Goal: Information Seeking & Learning: Find specific fact

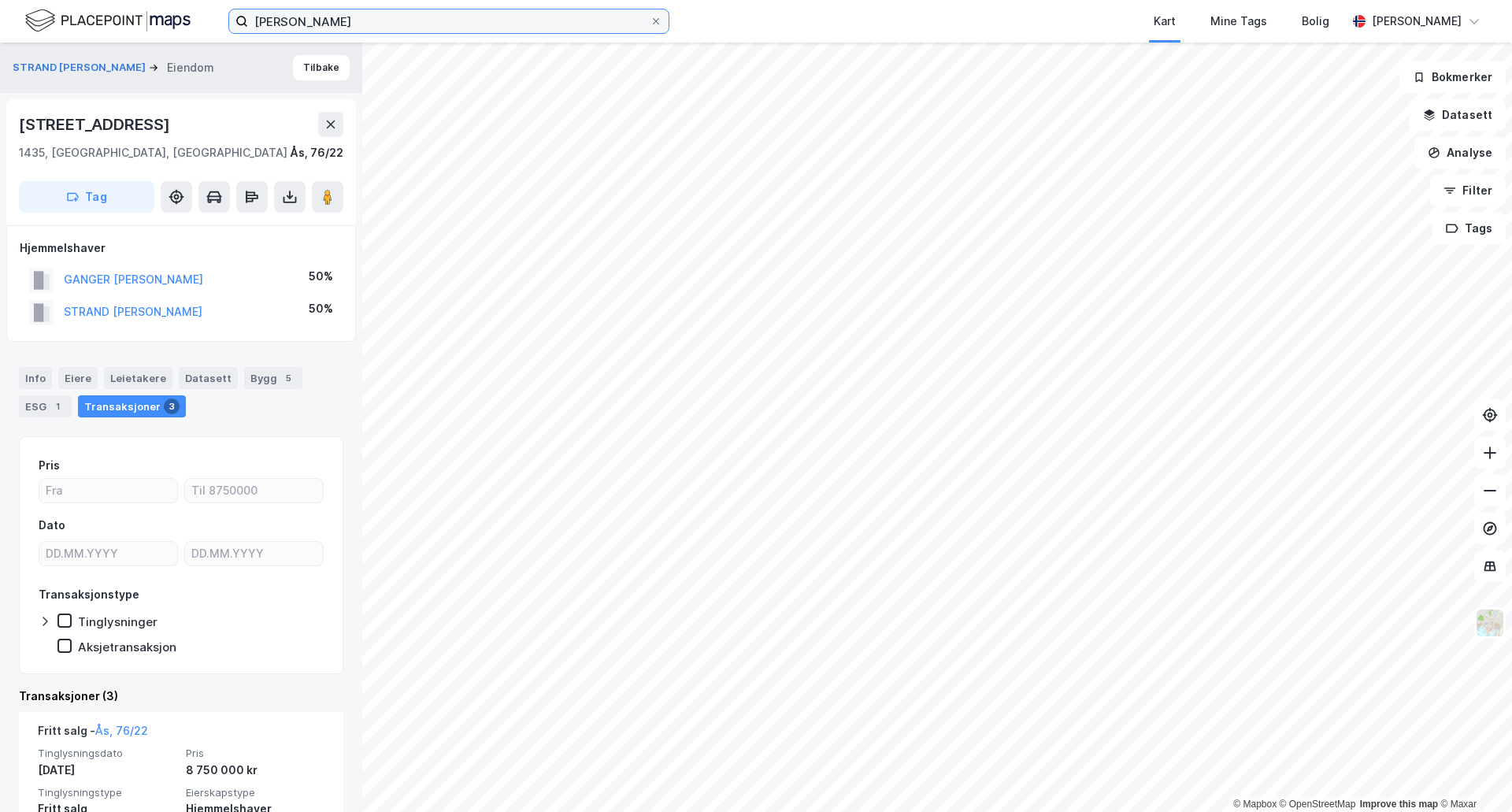
click at [383, 25] on input "[PERSON_NAME]" at bounding box center [448, 21] width 402 height 24
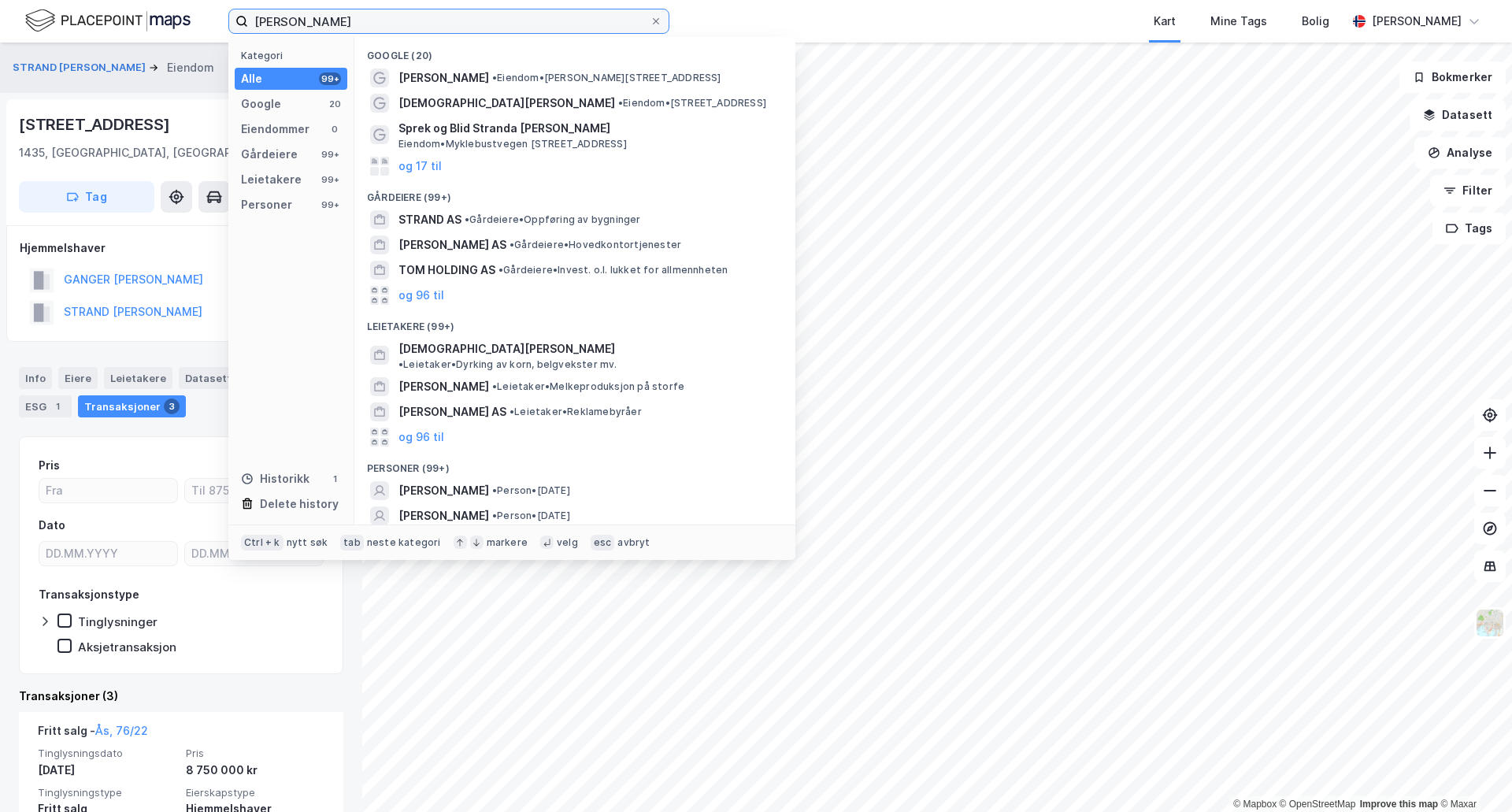
click at [383, 25] on input "[PERSON_NAME]" at bounding box center [448, 21] width 402 height 24
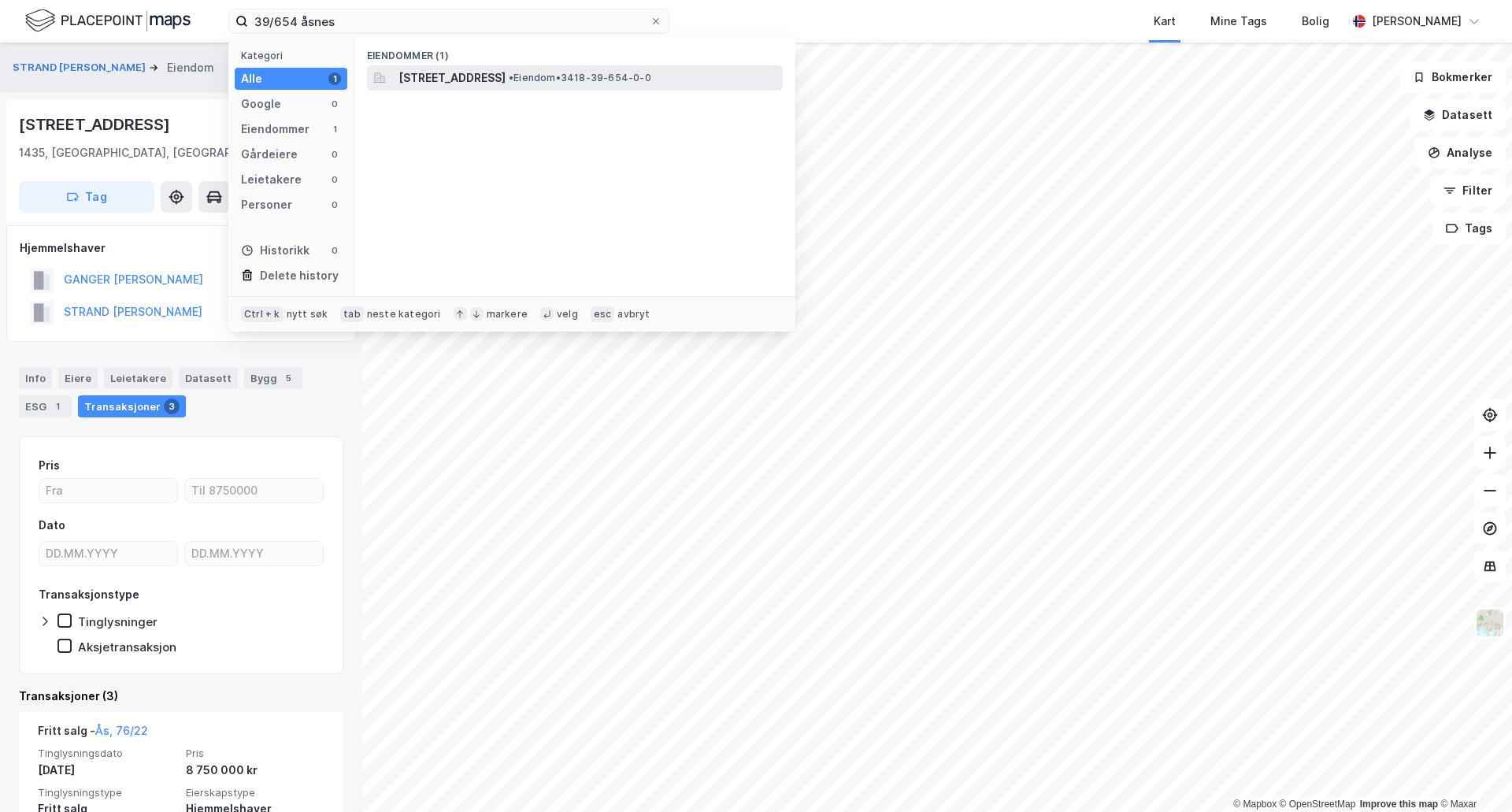
click at [505, 72] on span "[STREET_ADDRESS]" at bounding box center [451, 77] width 107 height 19
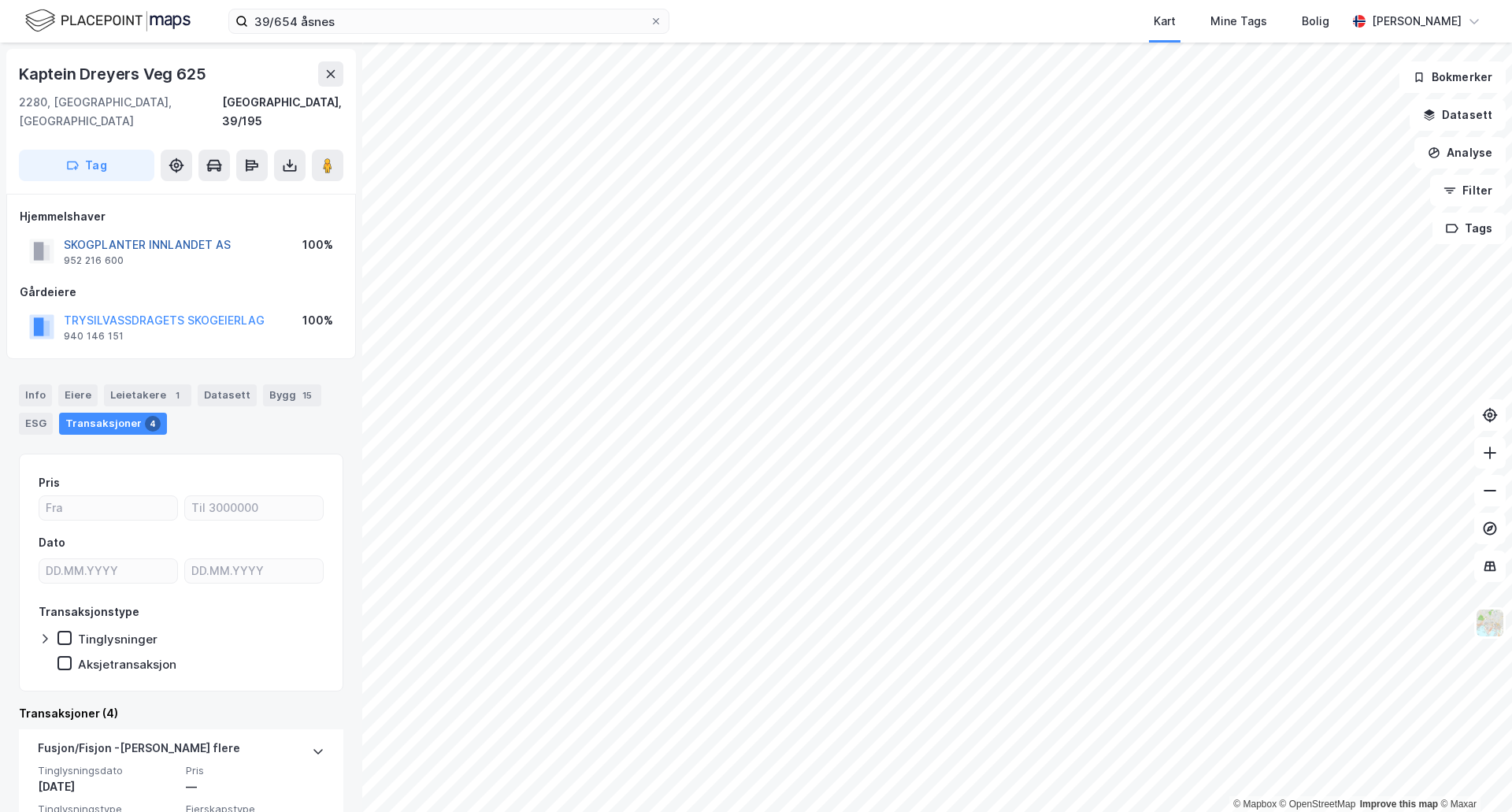
click at [0, 0] on button "SKOGPLANTER INNLANDET AS" at bounding box center [0, 0] width 0 height 0
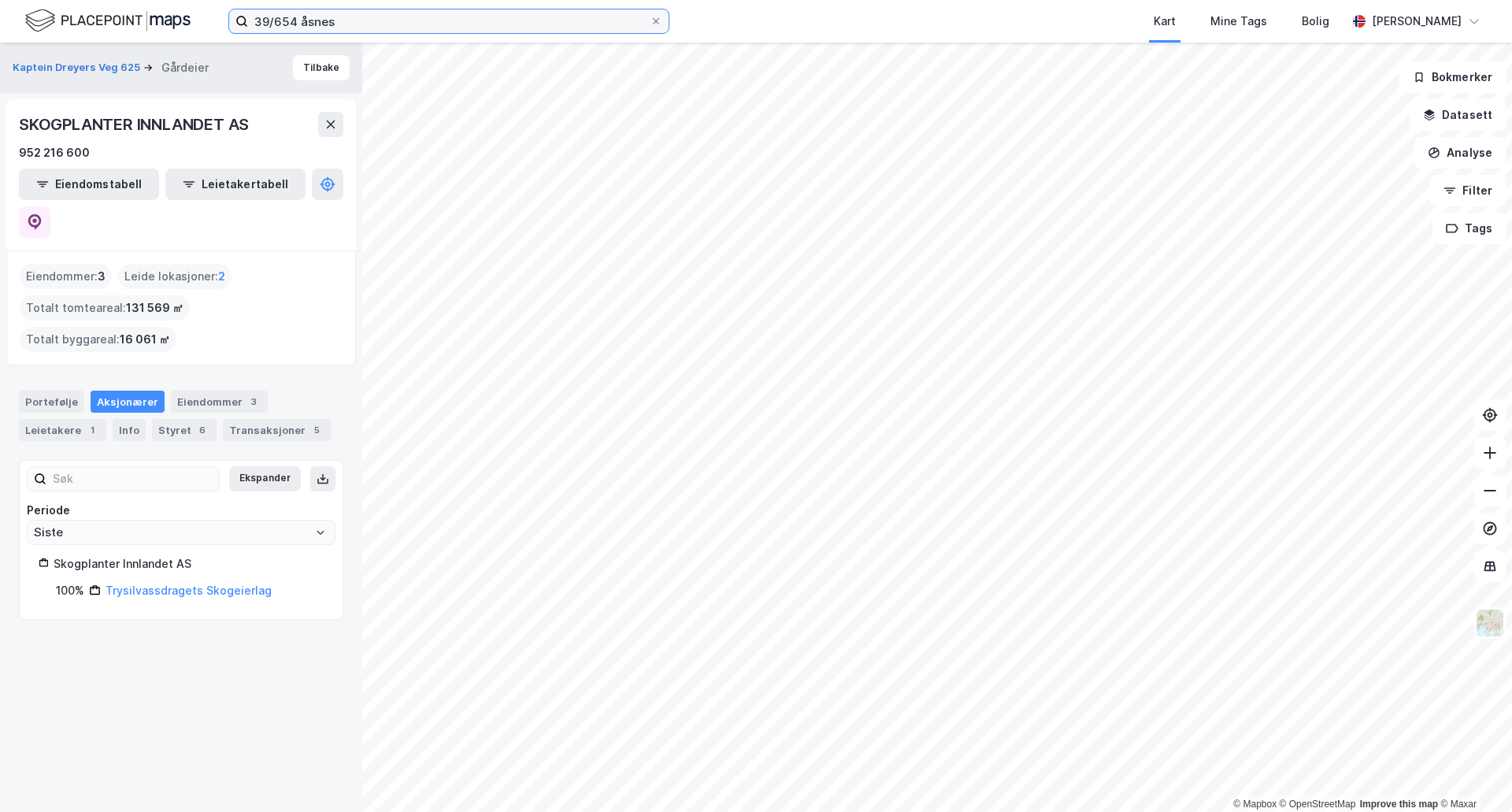
click at [355, 24] on input "39/654 åsnes" at bounding box center [448, 21] width 402 height 24
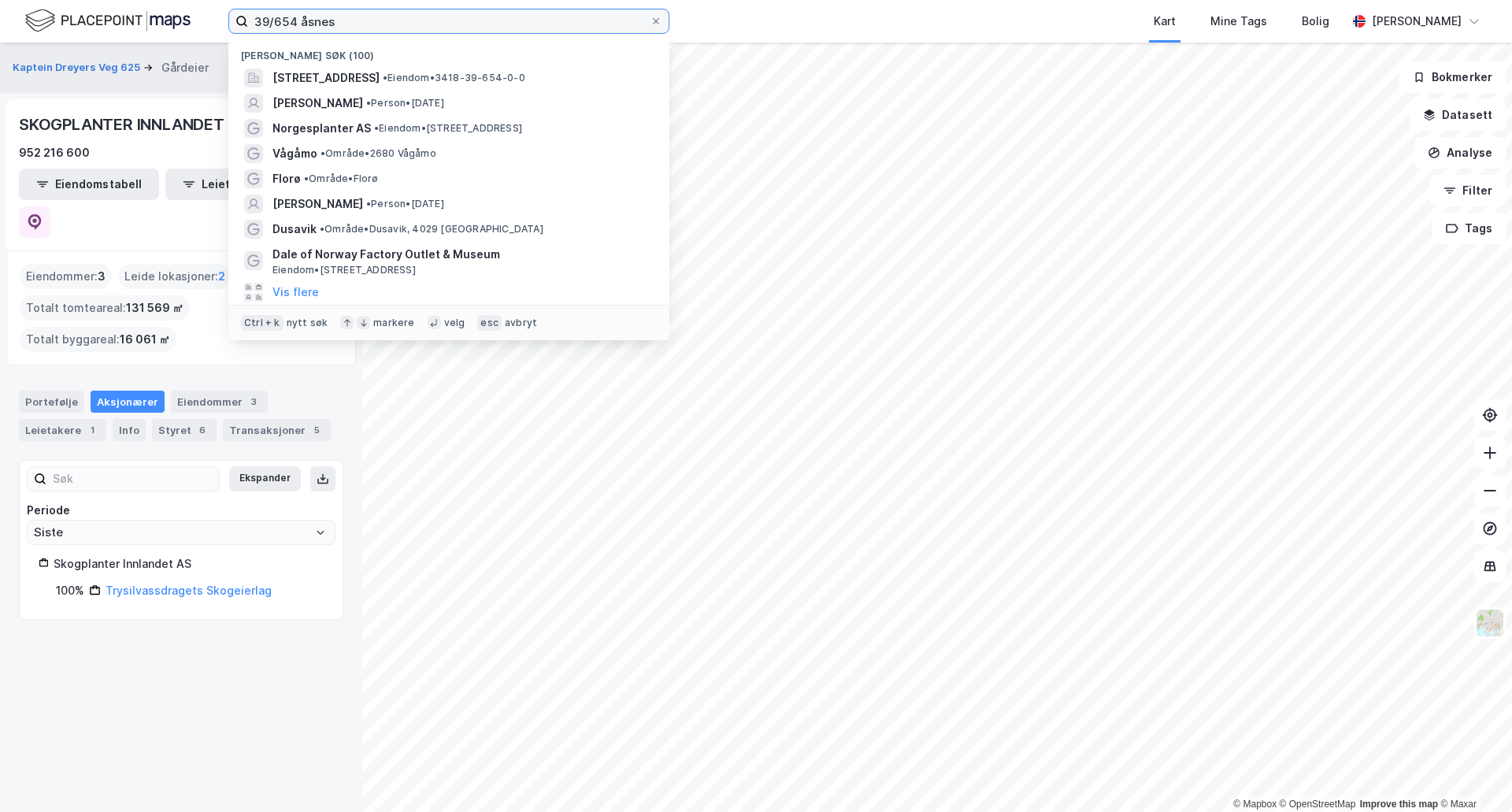
click at [355, 24] on input "39/654 åsnes" at bounding box center [448, 21] width 402 height 24
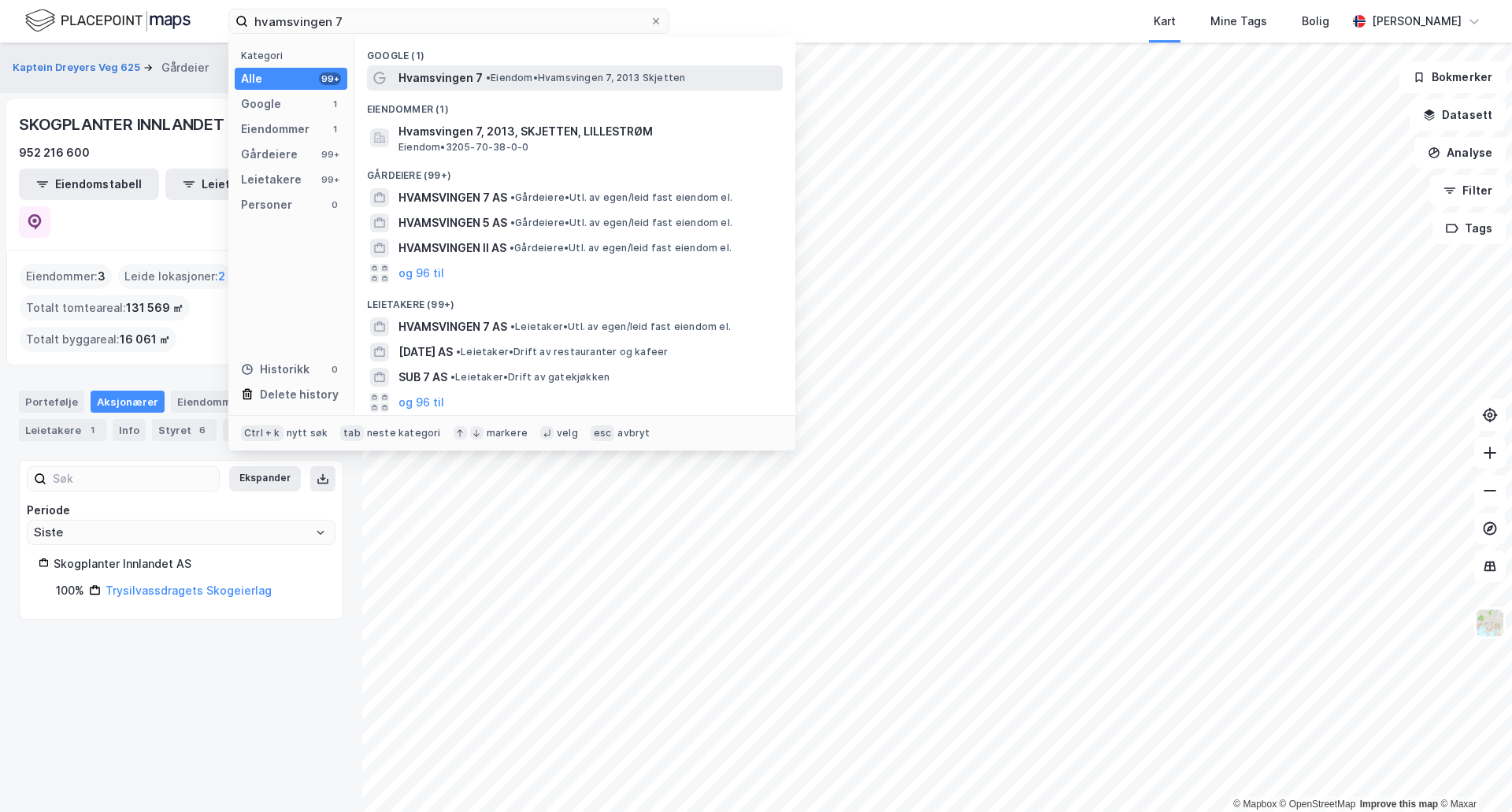
click at [452, 76] on span "Hvamsvingen 7" at bounding box center [441, 77] width 84 height 19
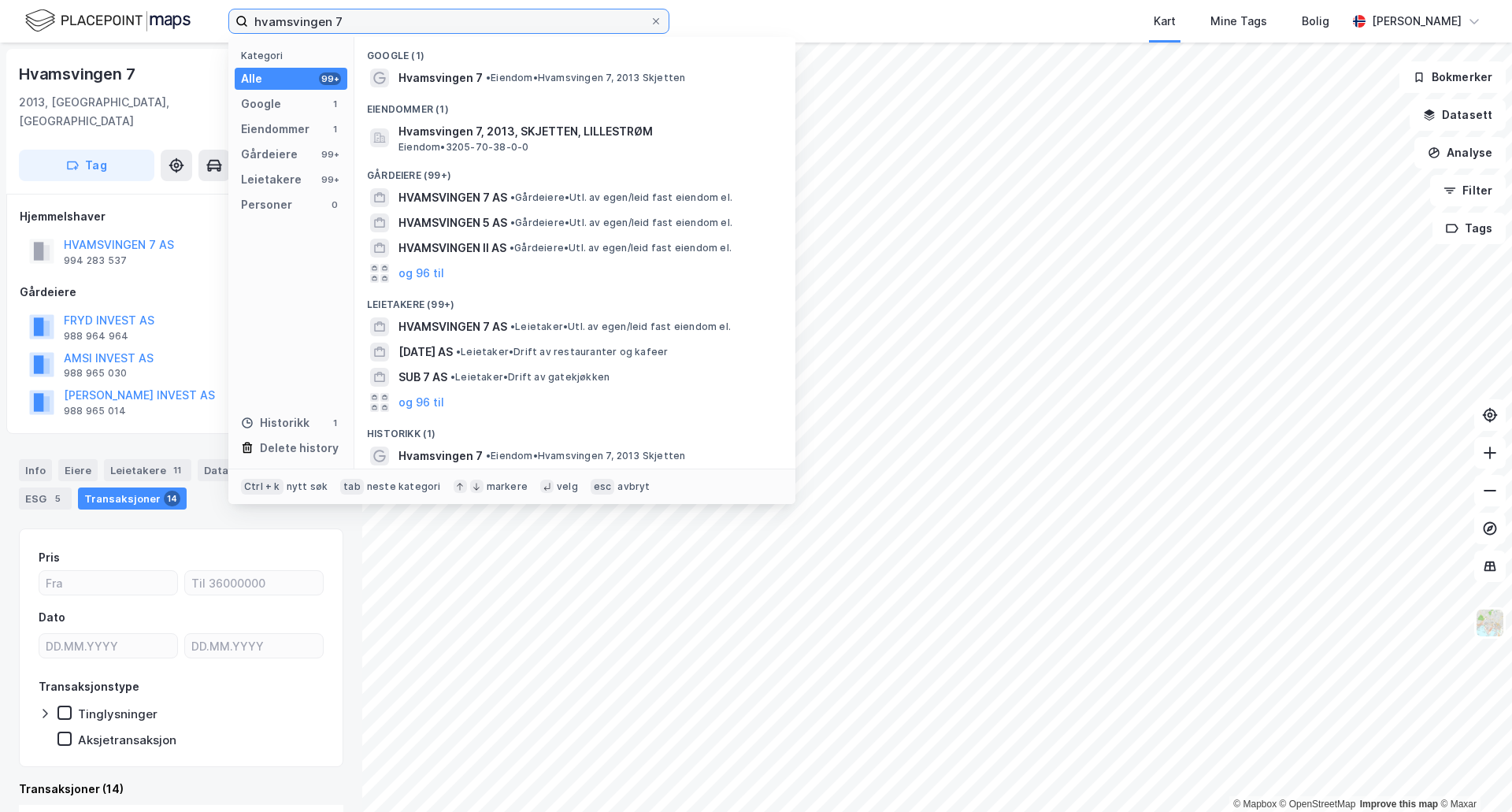
click at [382, 29] on input "hvamsvingen 7" at bounding box center [448, 21] width 402 height 24
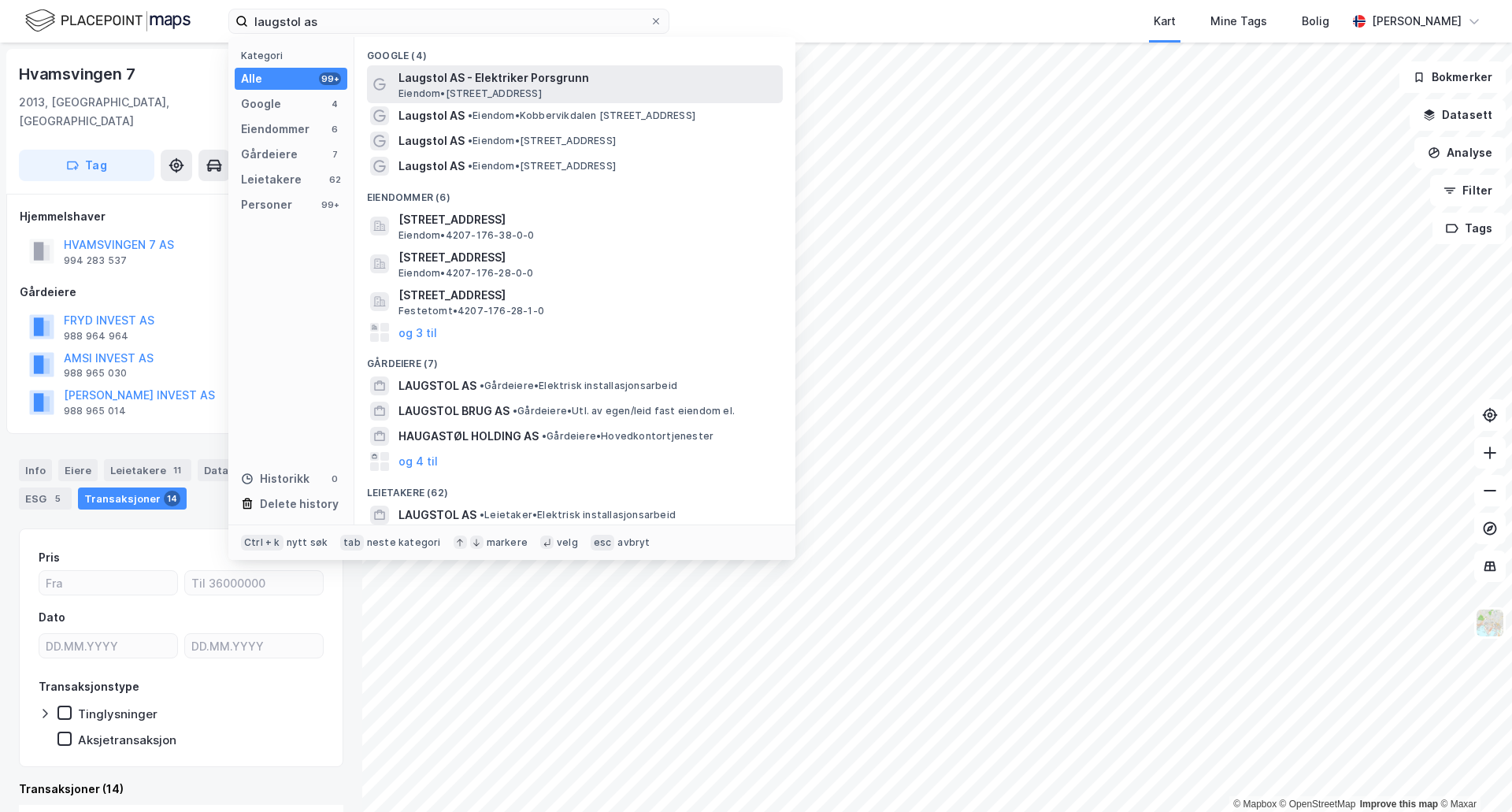
click at [442, 93] on span "Eiendom • [STREET_ADDRESS]" at bounding box center [470, 93] width 143 height 13
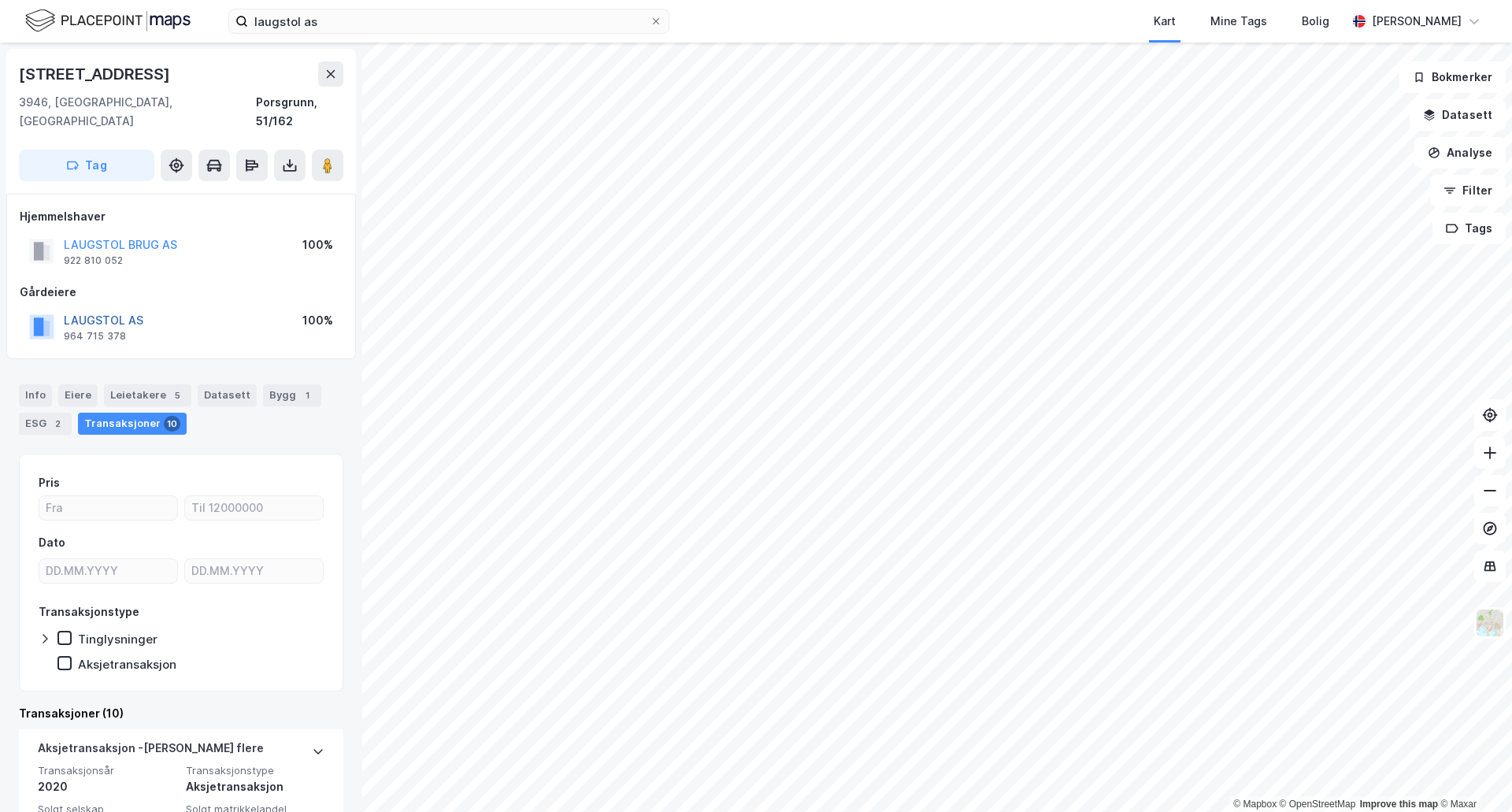
click at [0, 0] on button "LAUGSTOL AS" at bounding box center [0, 0] width 0 height 0
drag, startPoint x: 174, startPoint y: 73, endPoint x: 18, endPoint y: 63, distance: 156.3
click at [18, 63] on div "[STREET_ADDRESS], [GEOGRAPHIC_DATA] [GEOGRAPHIC_DATA], 51/162 Tag" at bounding box center [180, 121] width 350 height 145
copy div "[STREET_ADDRESS]"
click at [121, 384] on div "Leietakere 5" at bounding box center [147, 395] width 88 height 22
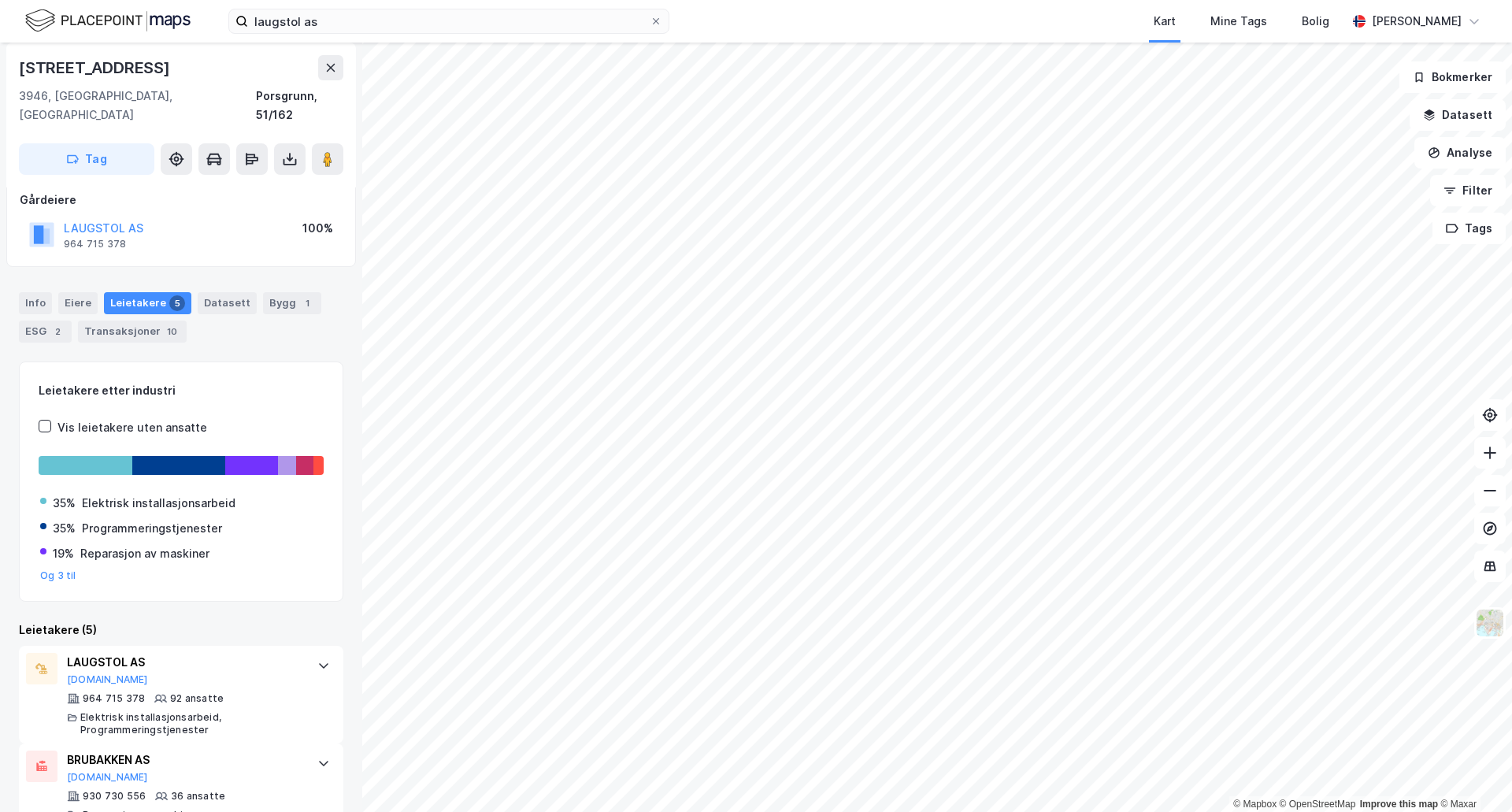
scroll to position [236, 0]
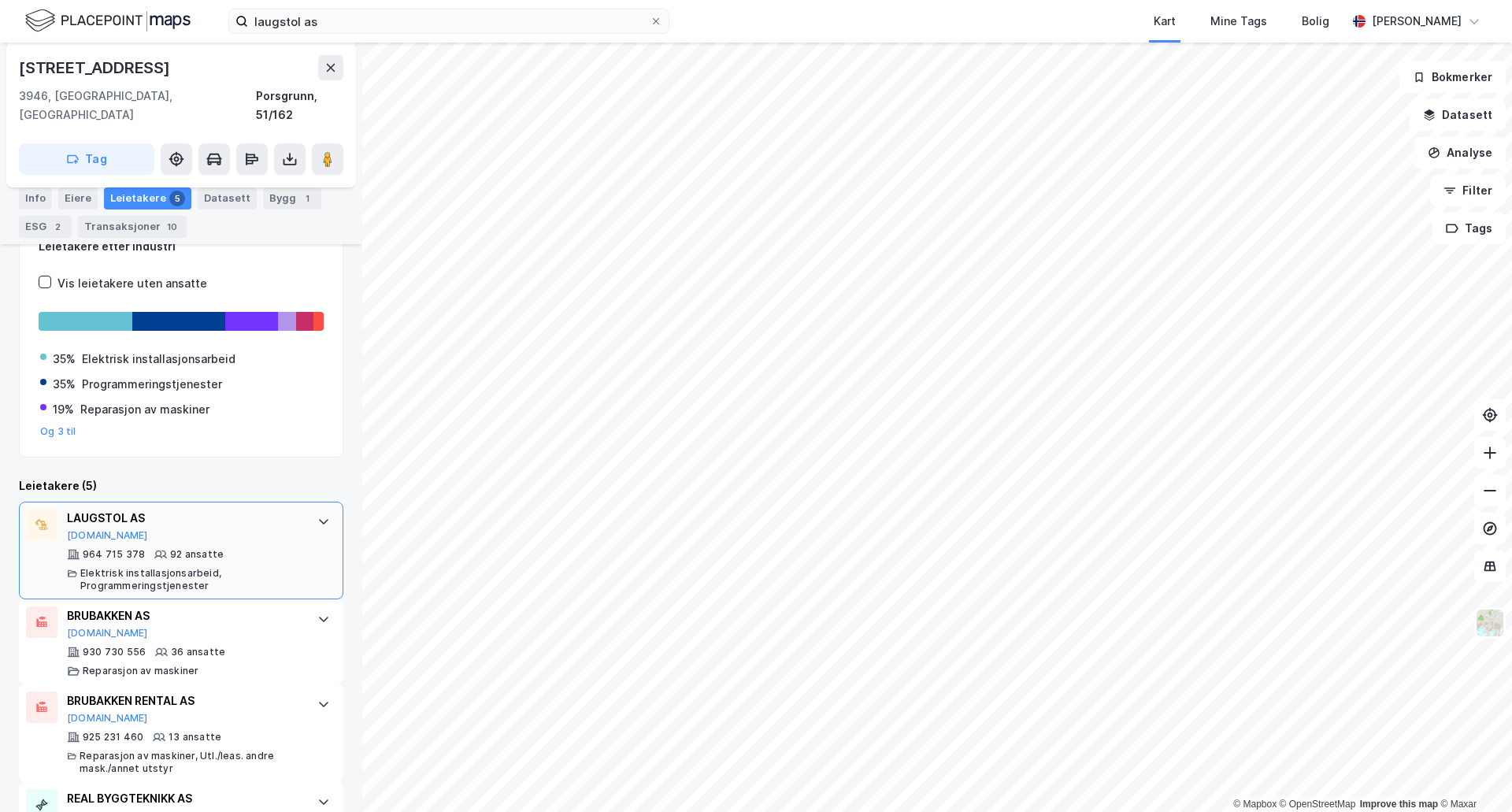
click at [115, 509] on div "LAUGSTOL AS" at bounding box center [184, 518] width 235 height 19
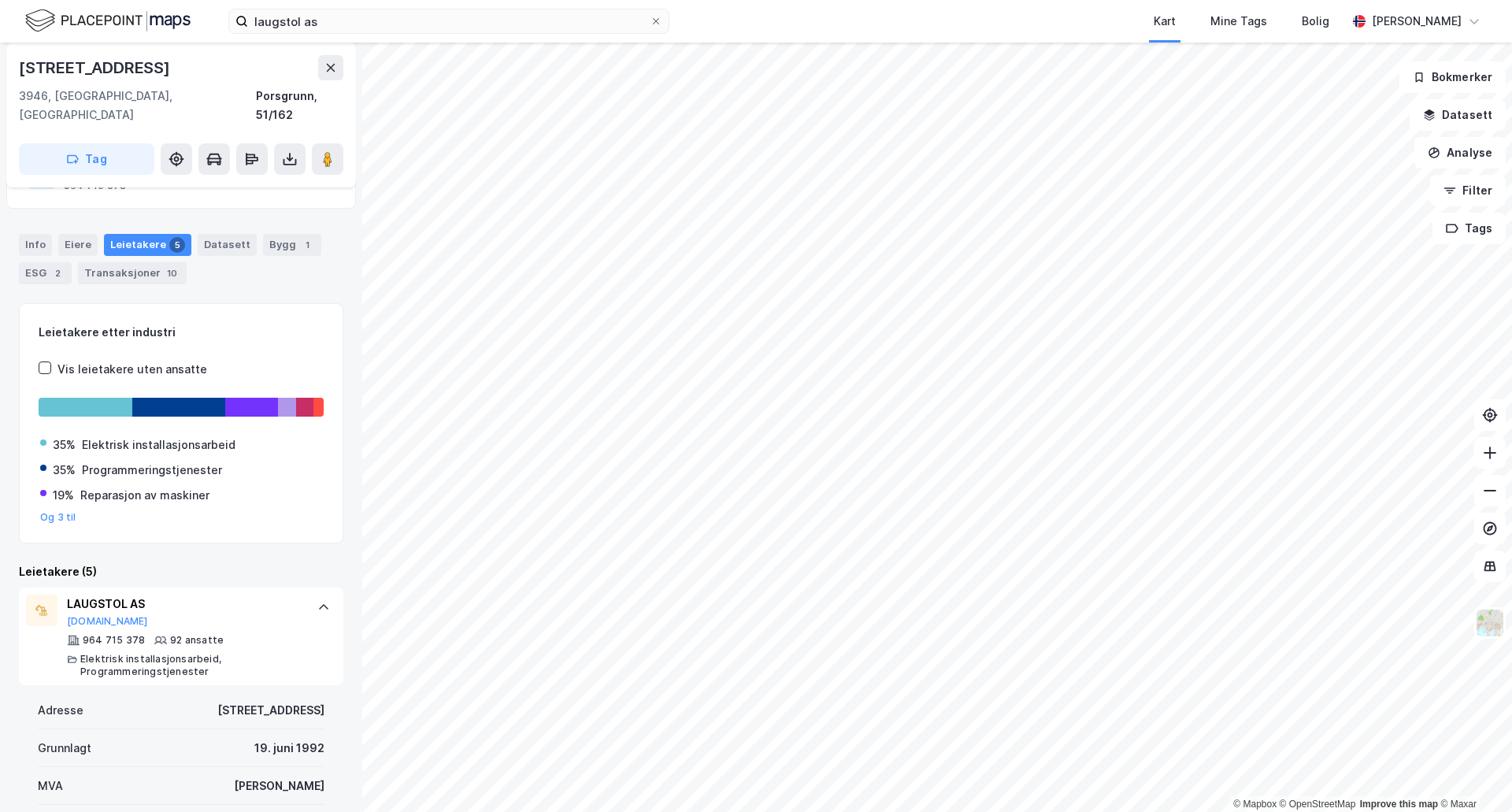
scroll to position [315, 0]
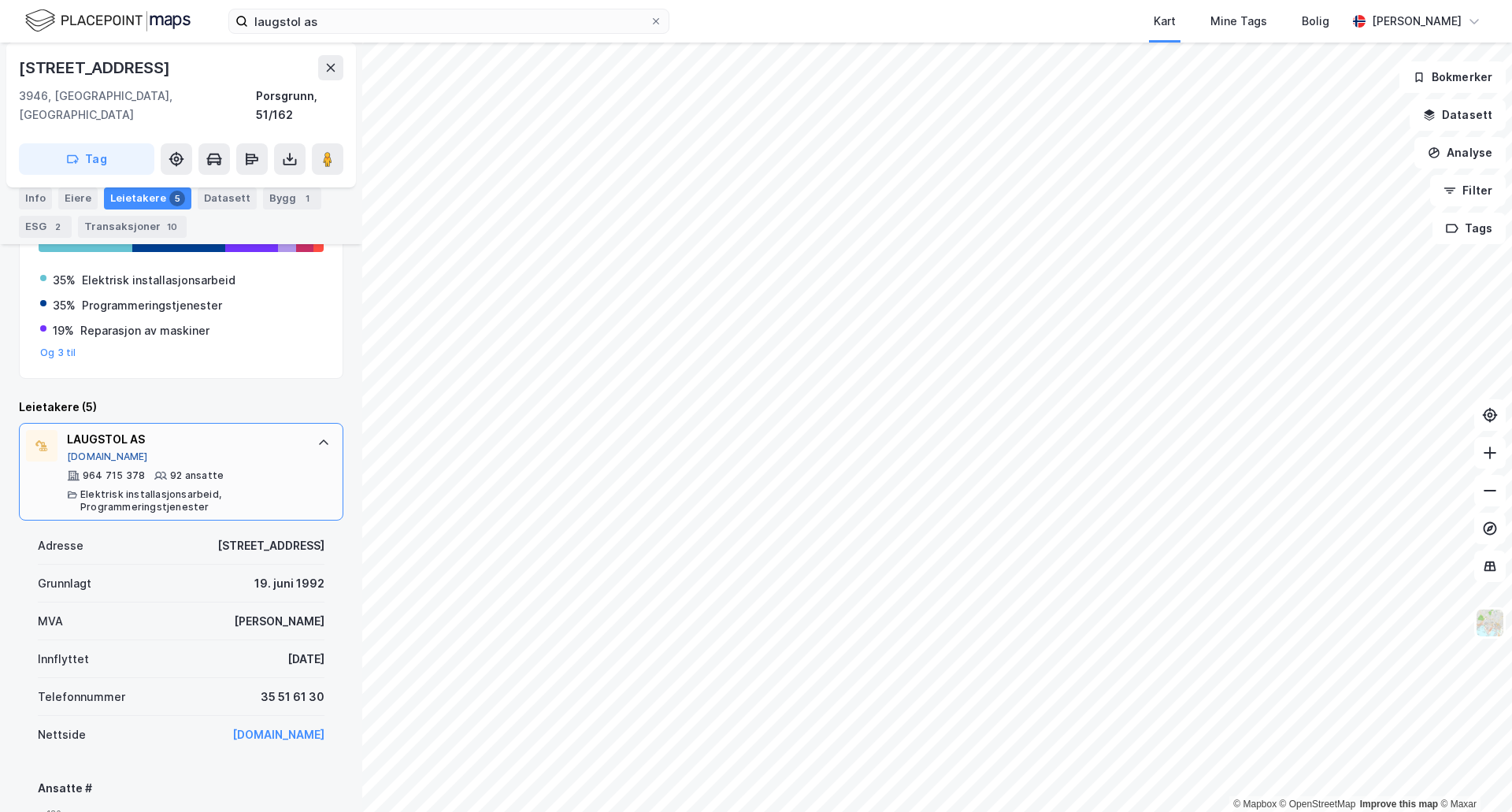
click at [93, 451] on button "[DOMAIN_NAME]" at bounding box center [107, 457] width 81 height 13
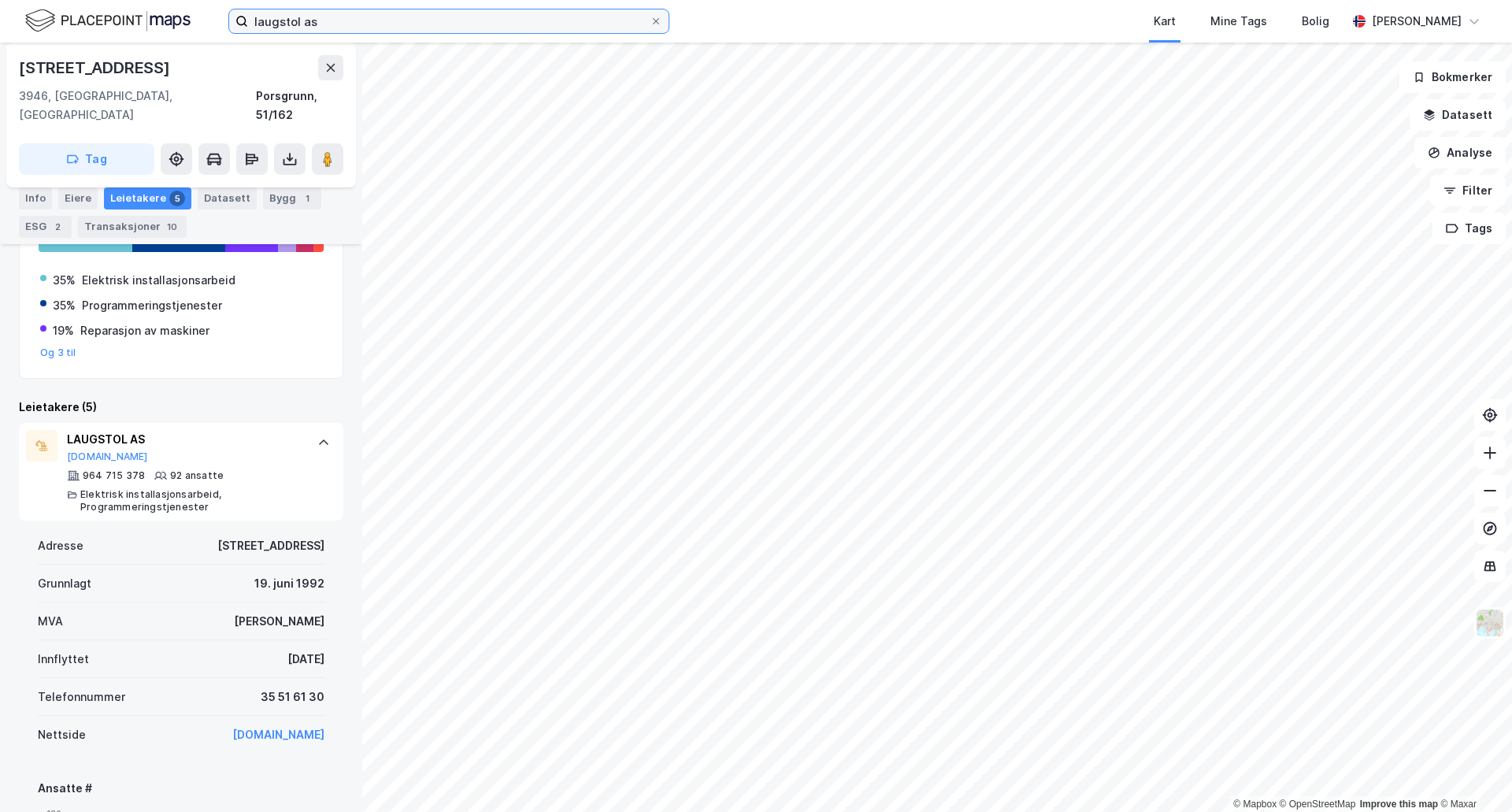
click at [393, 23] on input "laugstol as" at bounding box center [448, 21] width 402 height 24
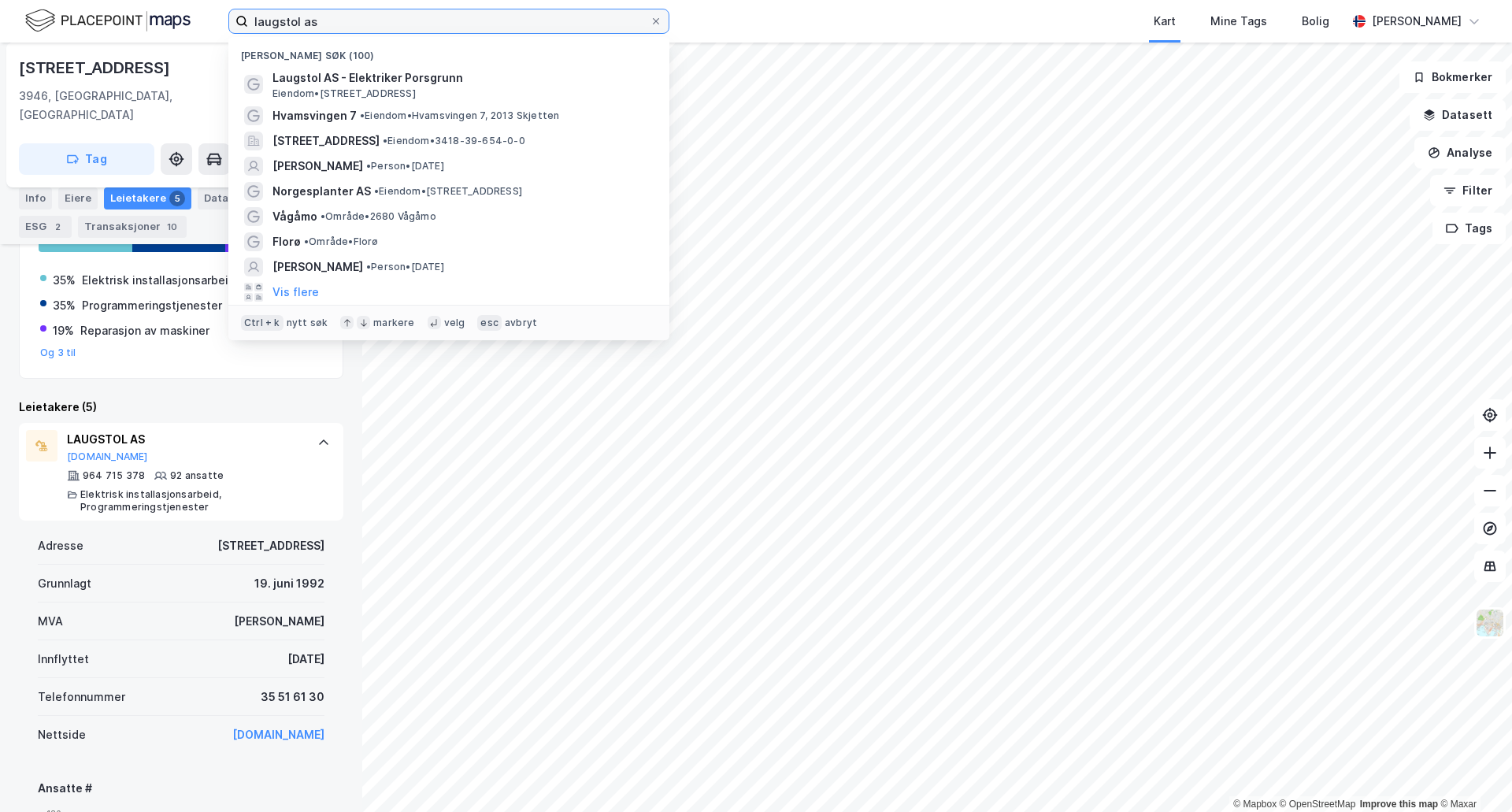
click at [393, 23] on input "laugstol as" at bounding box center [448, 21] width 402 height 24
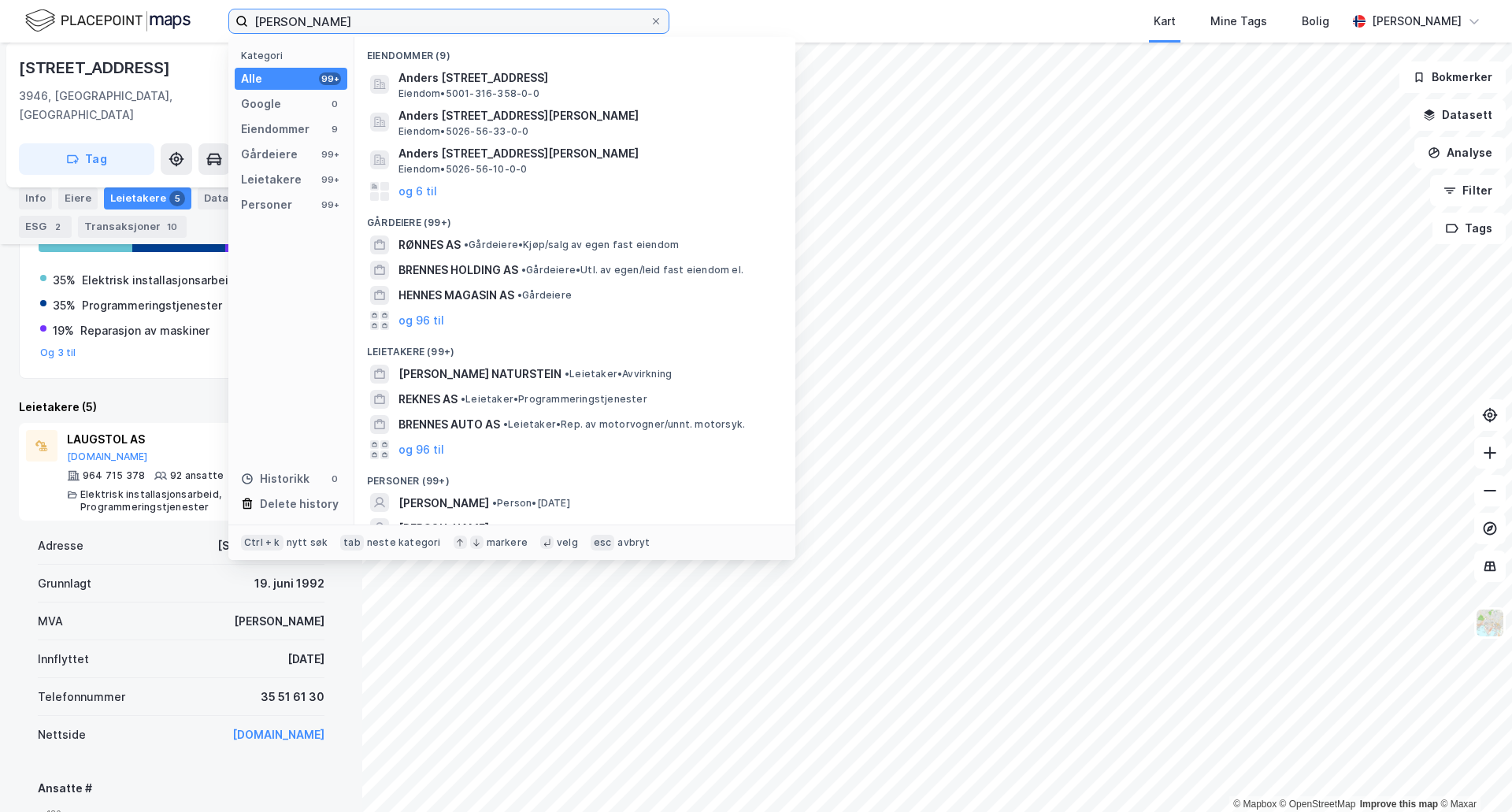
type input "[PERSON_NAME]"
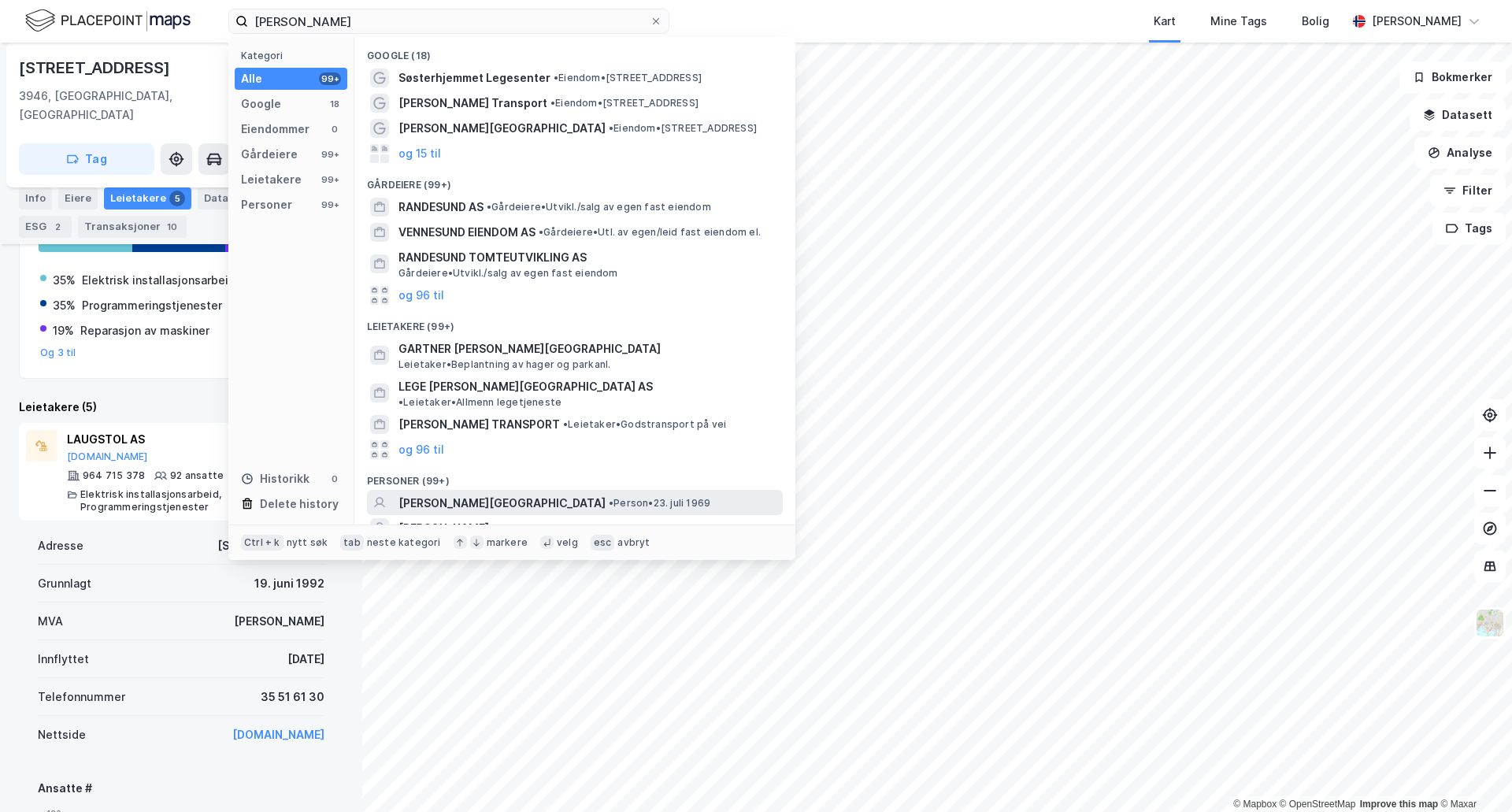
click at [478, 494] on span "[PERSON_NAME][GEOGRAPHIC_DATA]" at bounding box center [502, 503] width 207 height 19
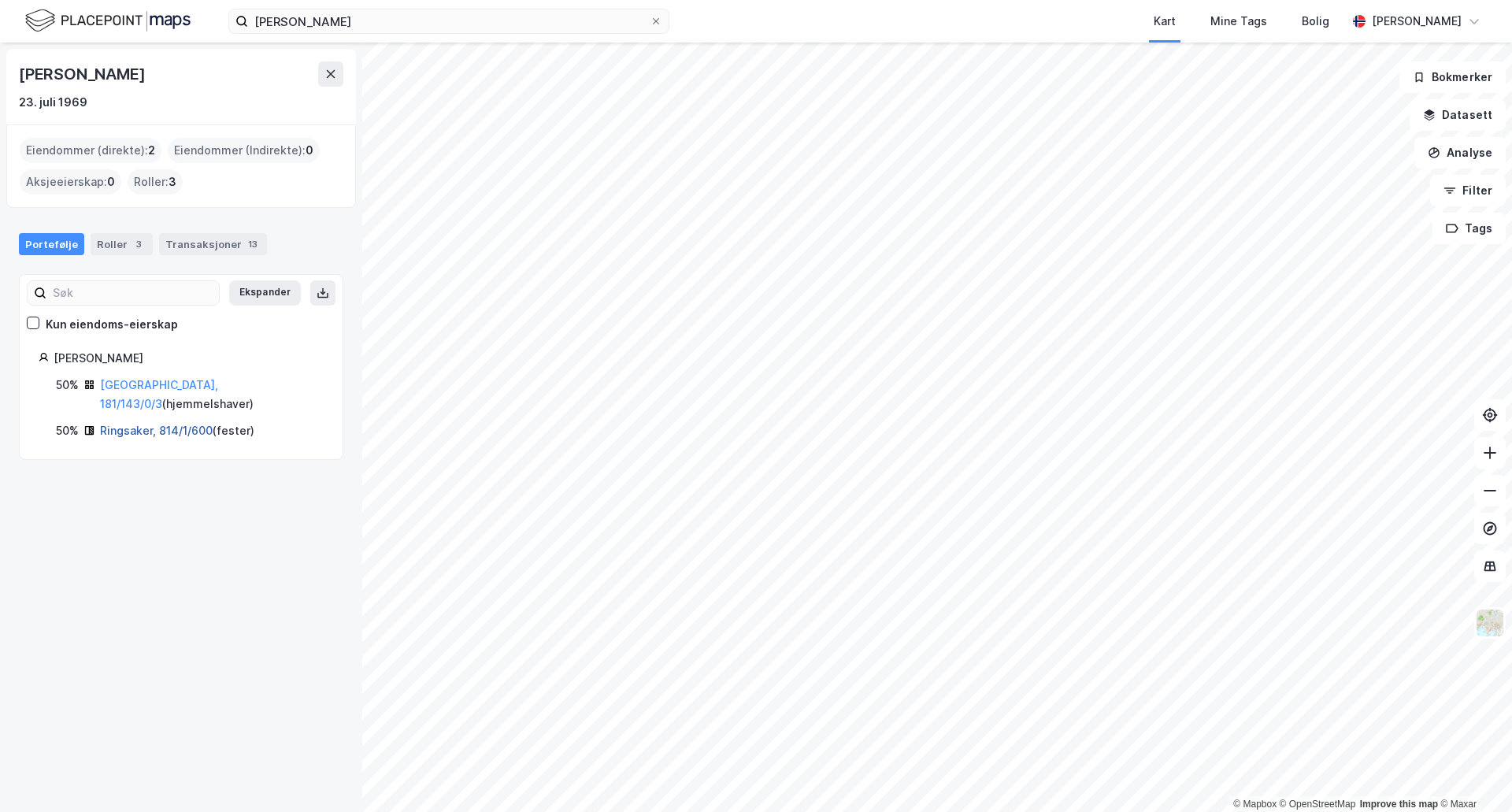
click at [153, 424] on link "Ringsaker, 814/1/600" at bounding box center [157, 430] width 113 height 13
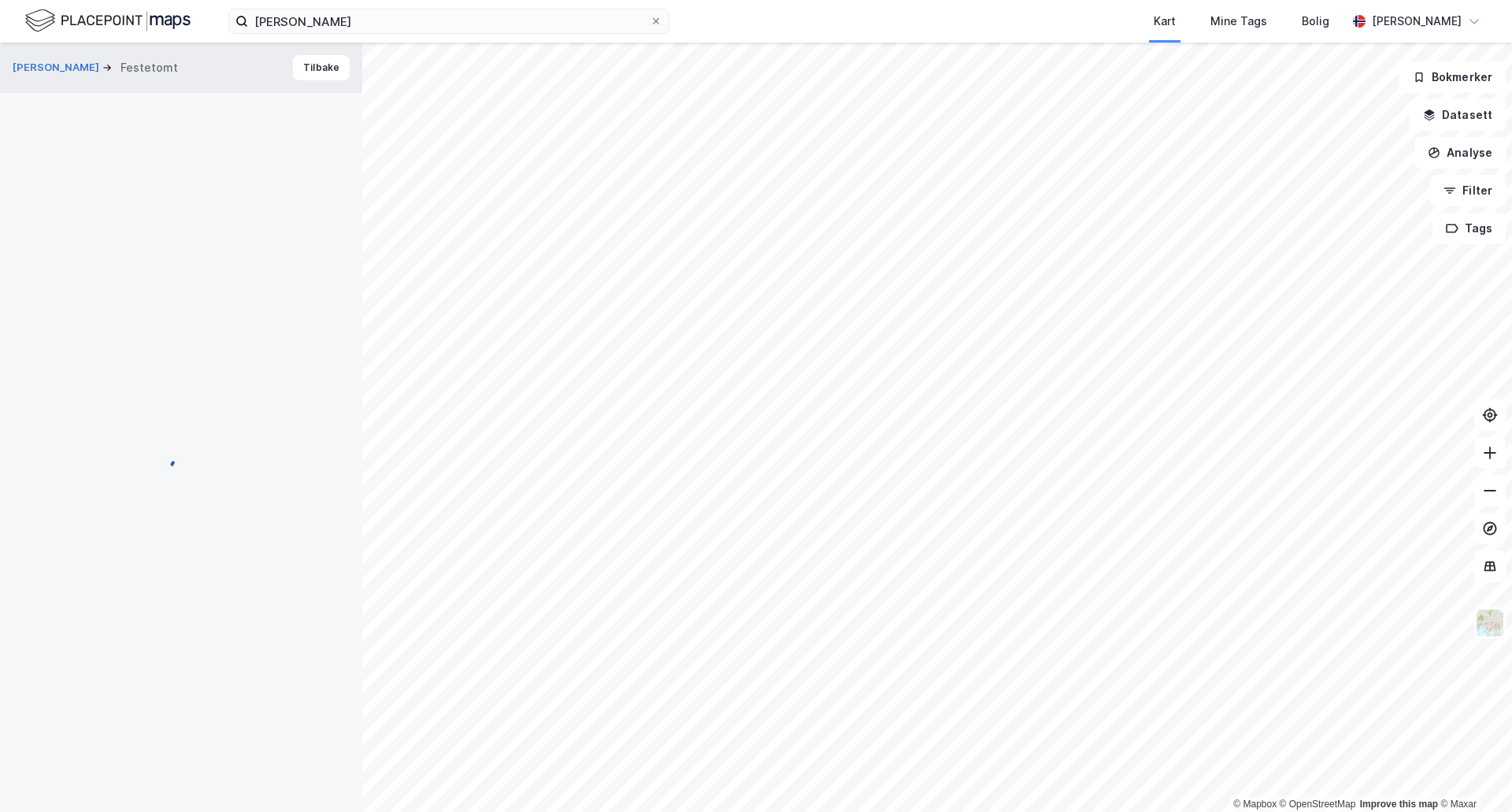
scroll to position [87, 0]
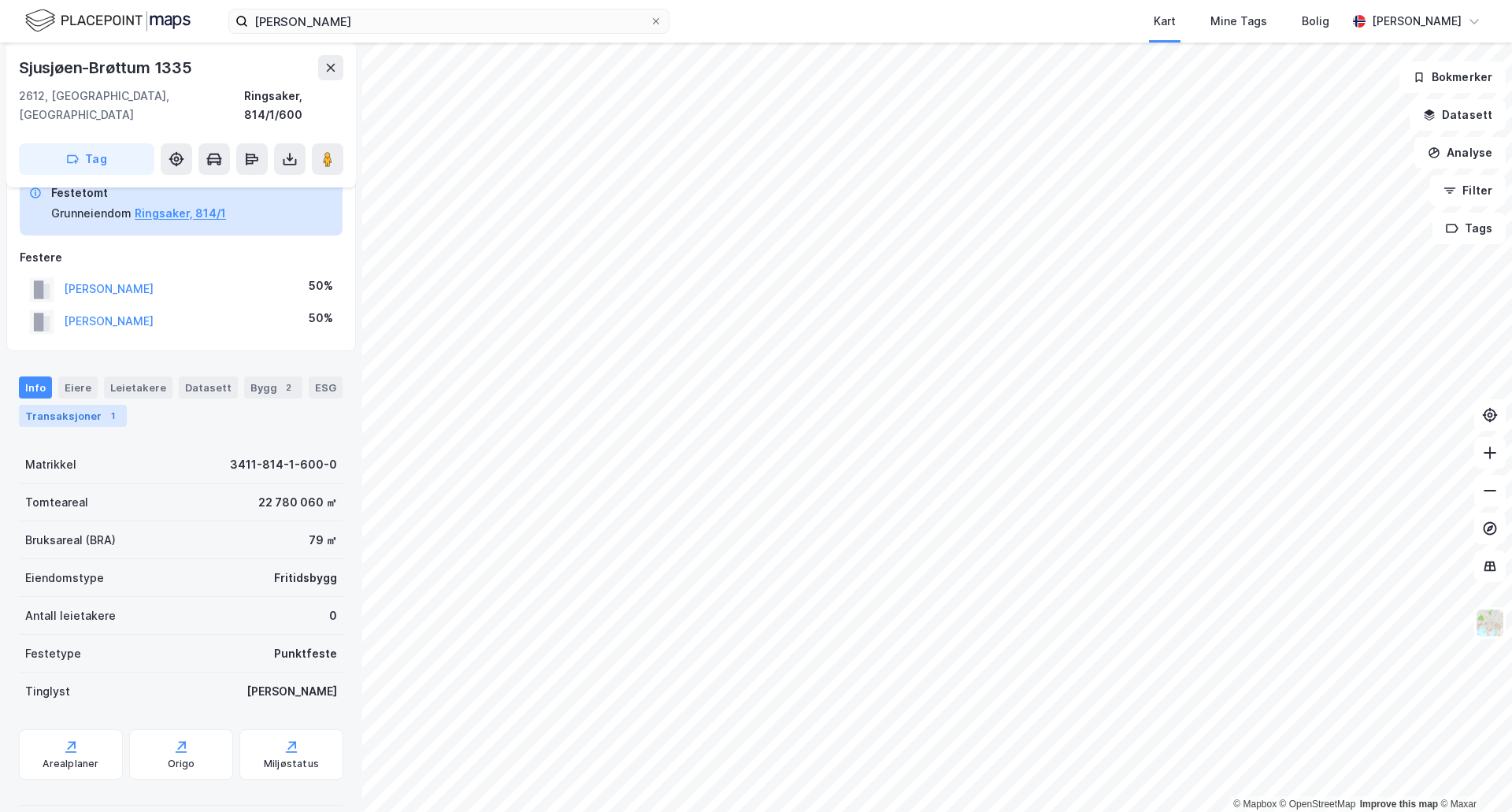
click at [91, 405] on div "Transaksjoner 1" at bounding box center [72, 416] width 108 height 22
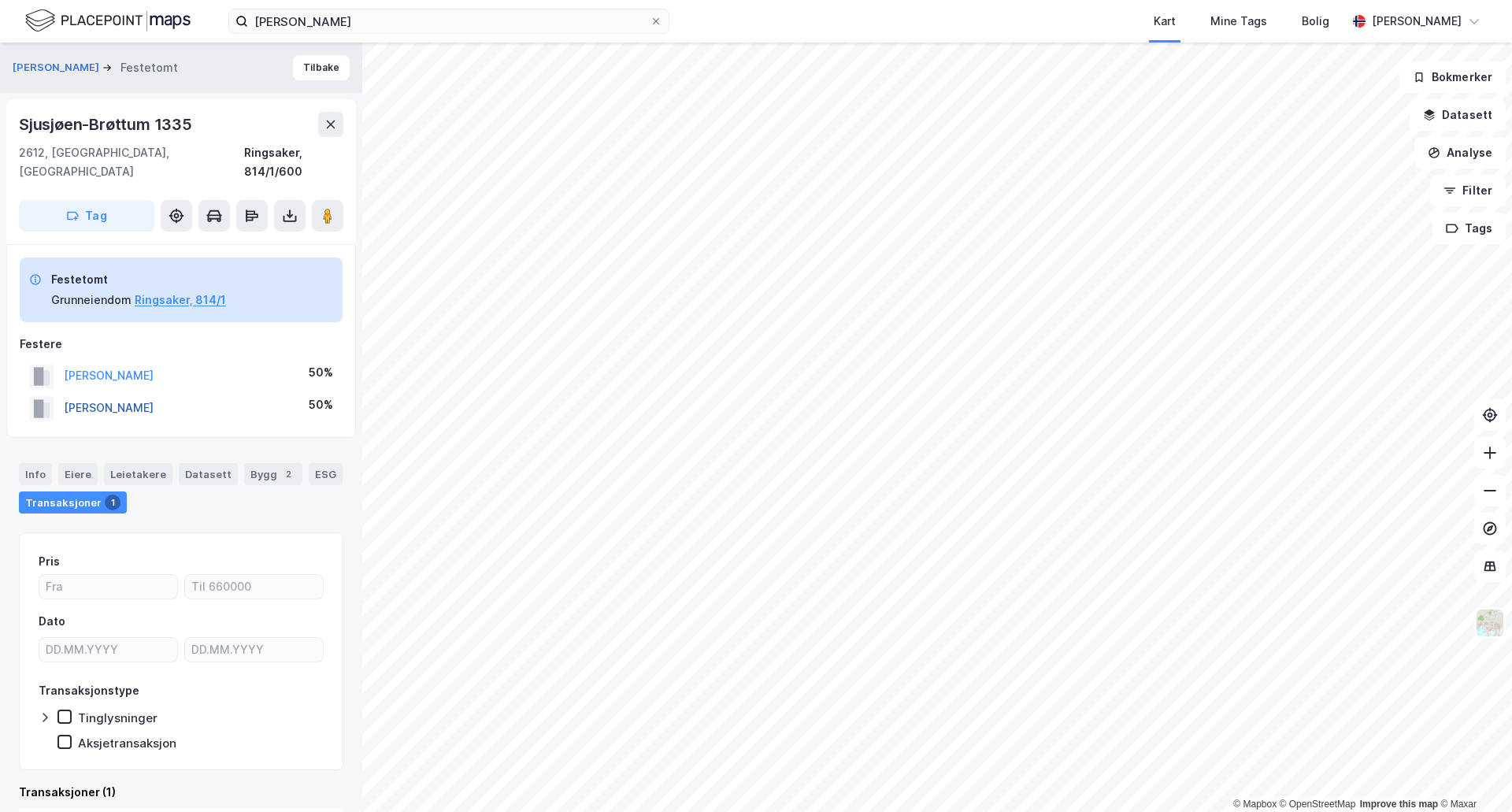
drag, startPoint x: 232, startPoint y: 391, endPoint x: 65, endPoint y: 391, distance: 167.0
click at [65, 393] on div "[PERSON_NAME] 50%" at bounding box center [180, 409] width 323 height 32
copy button "[PERSON_NAME]"
